Goal: Check status

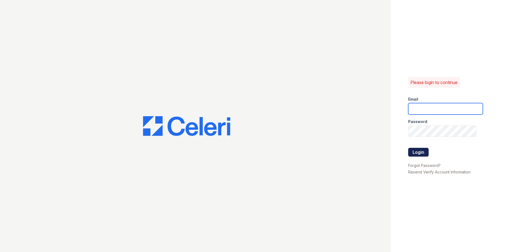
type input "[EMAIL_ADDRESS][DOMAIN_NAME]"
click at [415, 151] on button "Login" at bounding box center [418, 152] width 20 height 9
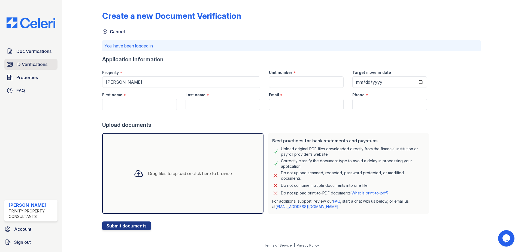
click at [23, 65] on span "ID Verifications" at bounding box center [31, 64] width 31 height 7
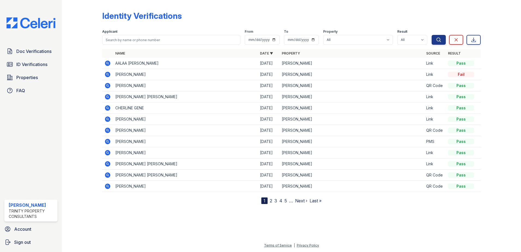
click at [108, 132] on icon at bounding box center [107, 129] width 5 height 5
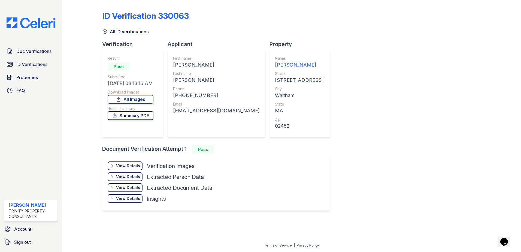
click at [133, 117] on link "Summary PDF" at bounding box center [131, 115] width 46 height 9
click at [122, 165] on div "View Details" at bounding box center [128, 165] width 24 height 5
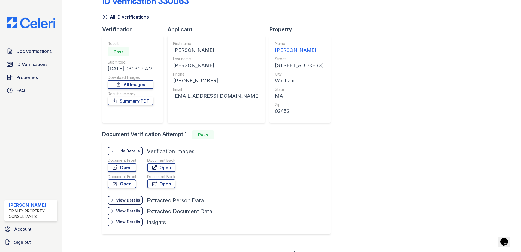
scroll to position [23, 0]
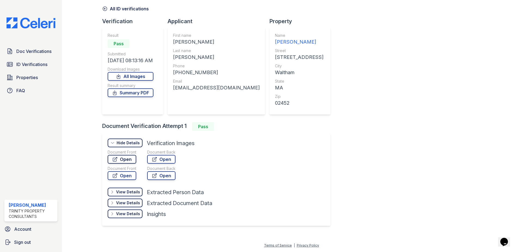
click at [129, 158] on link "Open" at bounding box center [122, 159] width 29 height 9
